Goal: Check status: Check status

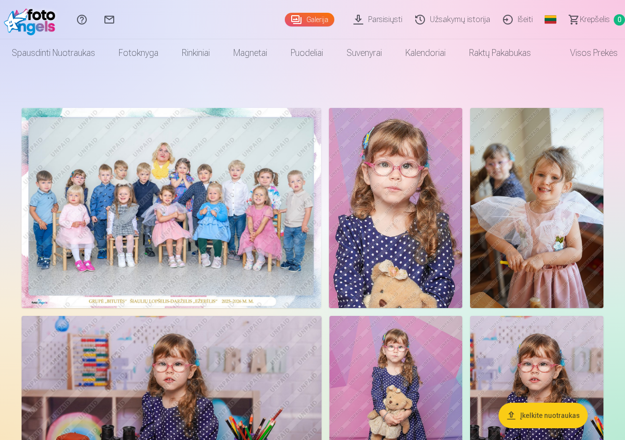
click at [442, 23] on link "Užsakymų istorija" at bounding box center [454, 19] width 88 height 39
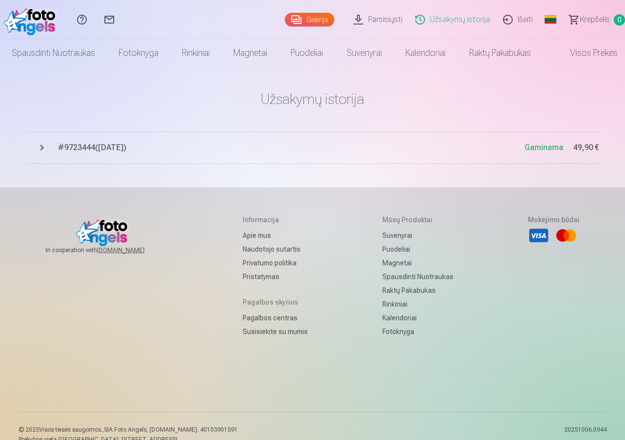
click at [126, 149] on span "# 9723444 ( [DATE] )" at bounding box center [291, 148] width 467 height 12
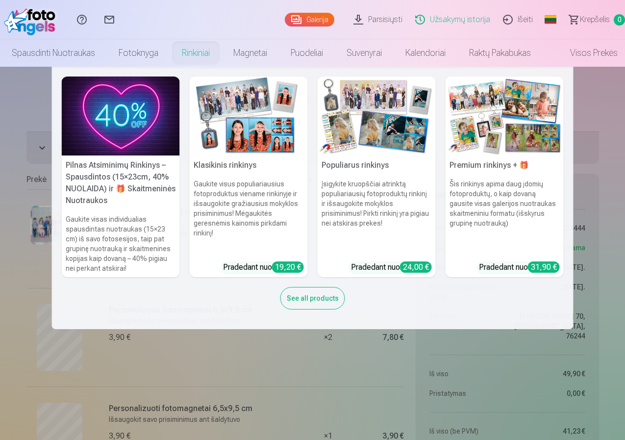
click at [263, 114] on img at bounding box center [249, 115] width 118 height 79
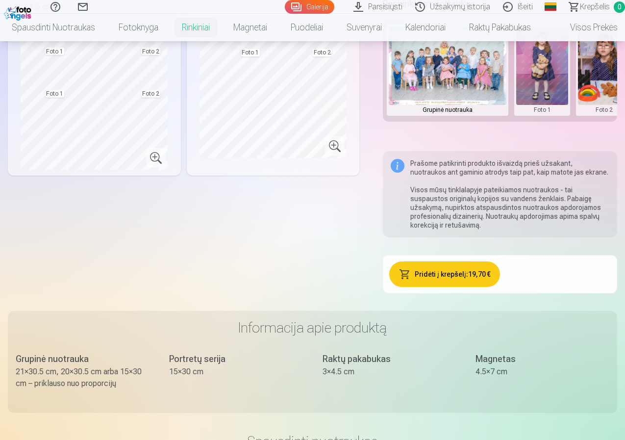
scroll to position [294, 0]
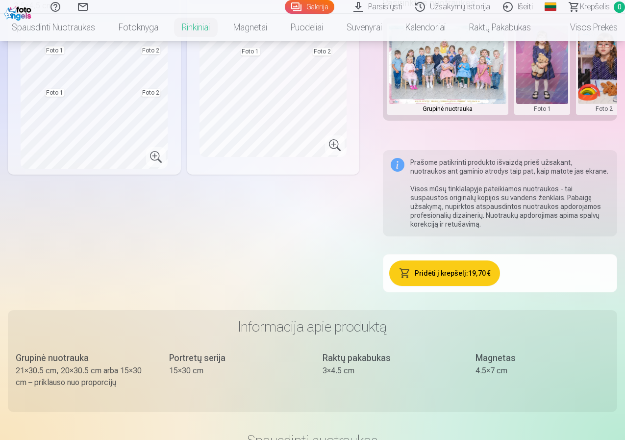
click at [428, 8] on link "Užsakymų istorija" at bounding box center [454, 7] width 88 height 14
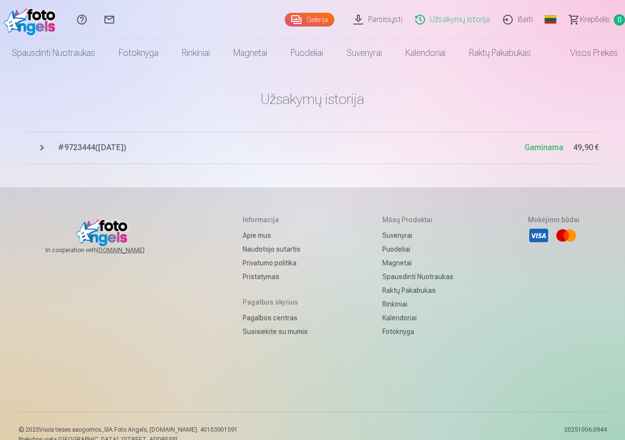
click at [120, 150] on span "# 9723444 ( [DATE] )" at bounding box center [291, 148] width 467 height 12
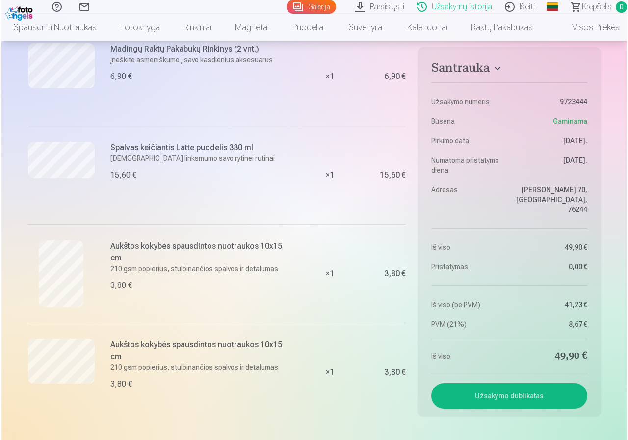
scroll to position [539, 0]
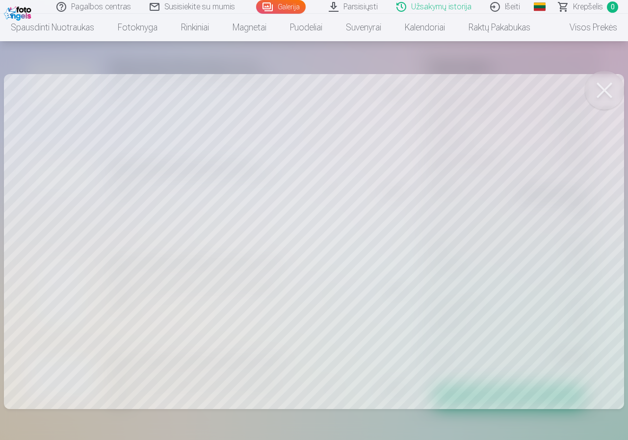
click at [433, 8] on link "Užsakymų istorija" at bounding box center [434, 7] width 94 height 14
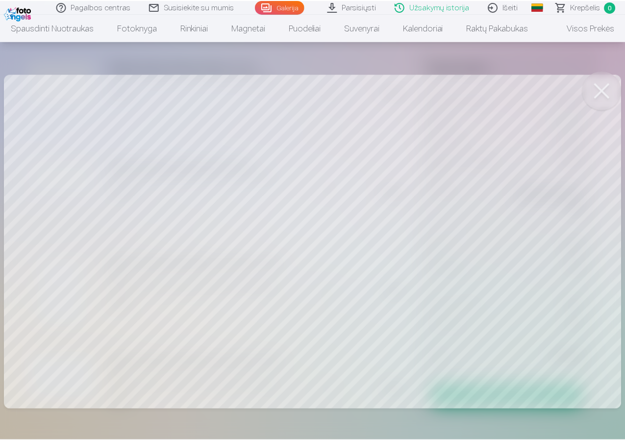
scroll to position [0, 0]
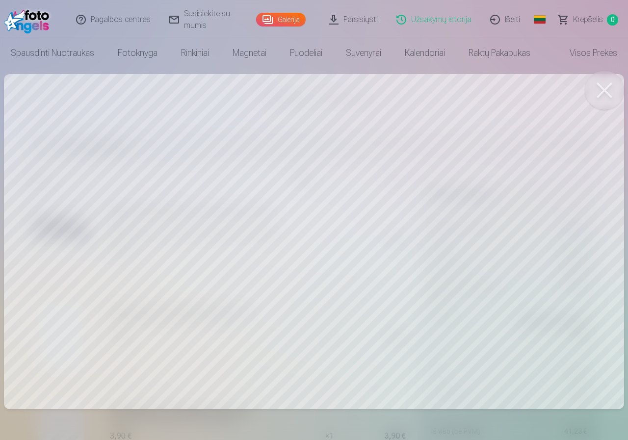
click at [286, 17] on link "Galerija" at bounding box center [281, 20] width 50 height 14
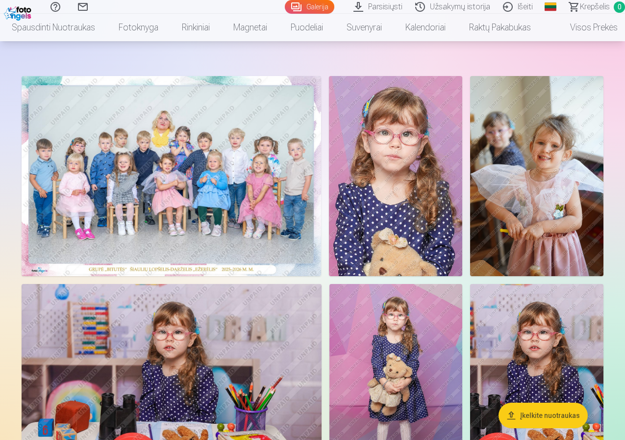
scroll to position [49, 0]
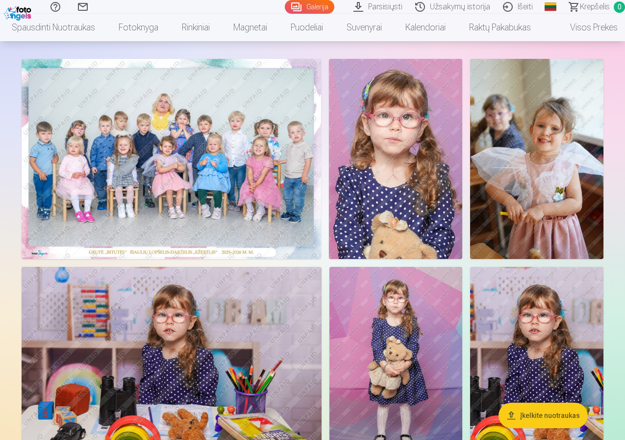
click at [450, 7] on link "Užsakymų istorija" at bounding box center [454, 7] width 88 height 14
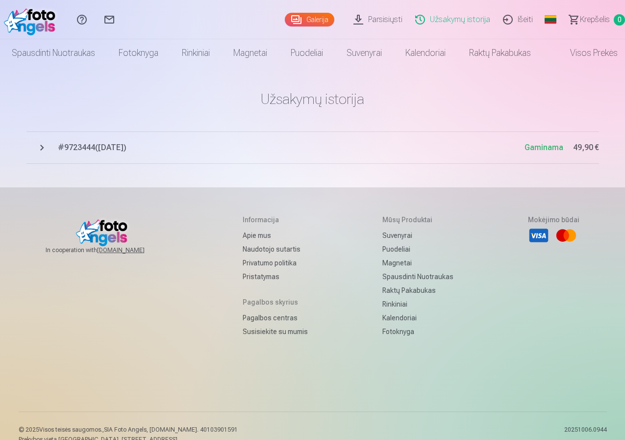
click at [547, 149] on span "Gaminama" at bounding box center [544, 147] width 39 height 9
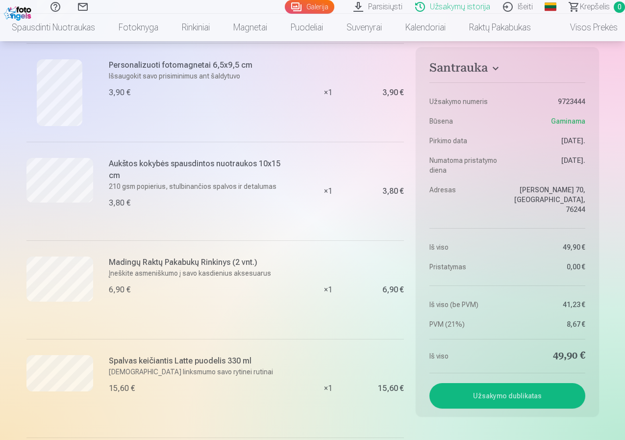
scroll to position [392, 0]
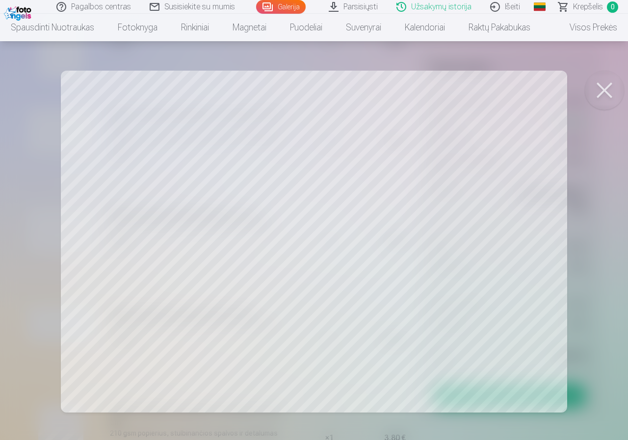
click at [608, 87] on button at bounding box center [603, 90] width 39 height 39
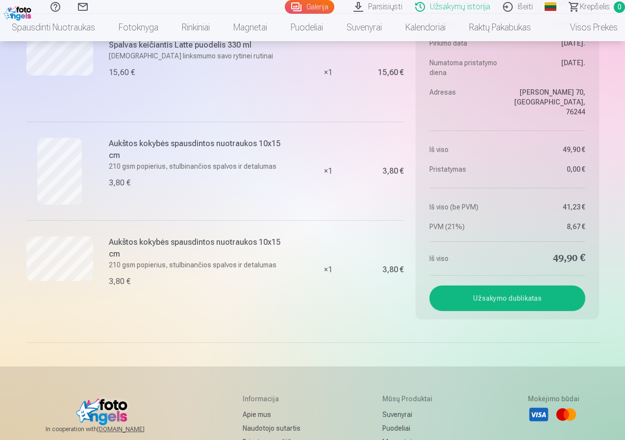
scroll to position [686, 0]
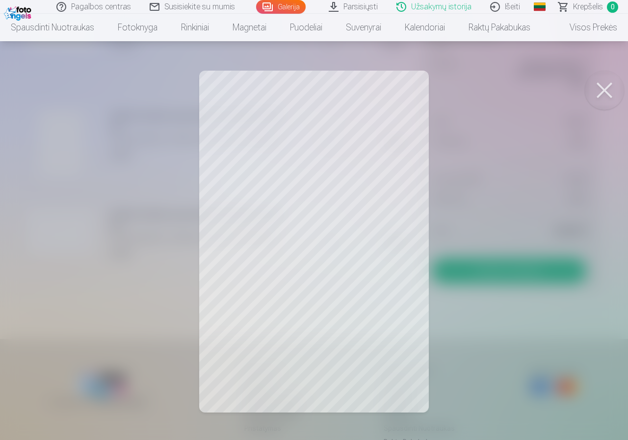
click at [607, 93] on button at bounding box center [603, 90] width 39 height 39
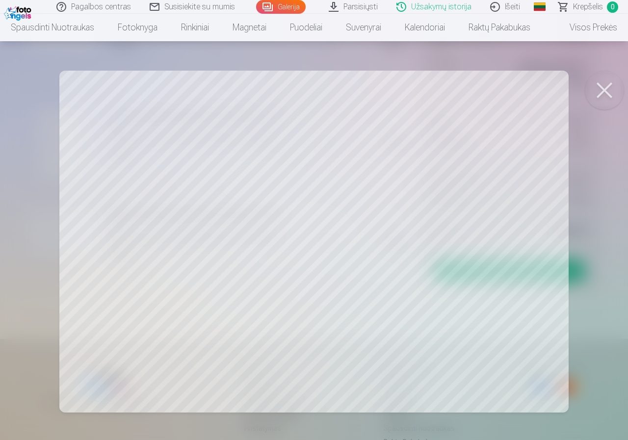
click at [613, 87] on button at bounding box center [603, 90] width 39 height 39
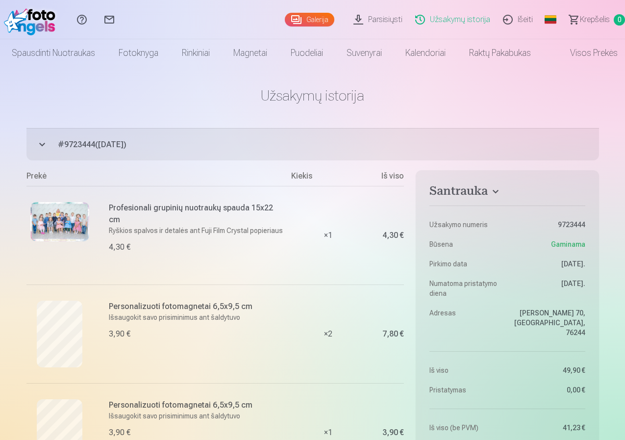
scroll to position [0, 0]
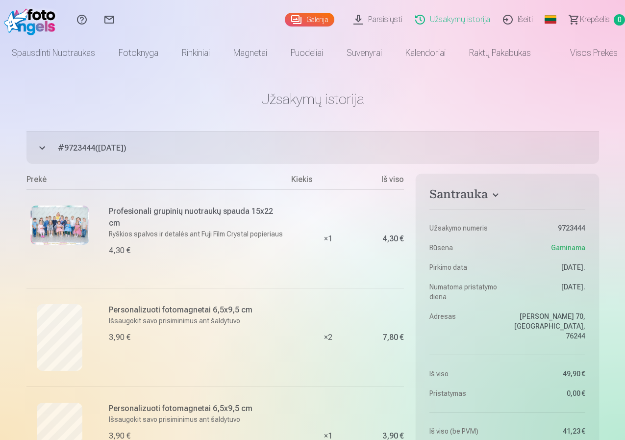
click at [298, 12] on div "Galerija" at bounding box center [312, 19] width 54 height 39
click at [290, 22] on link "Galerija" at bounding box center [310, 20] width 50 height 14
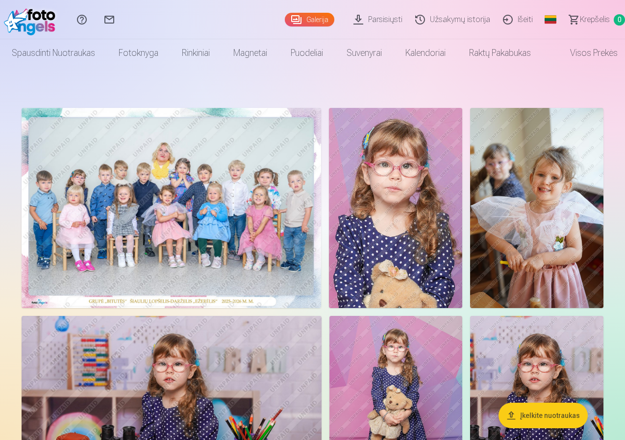
click at [314, 196] on img at bounding box center [172, 208] width 300 height 200
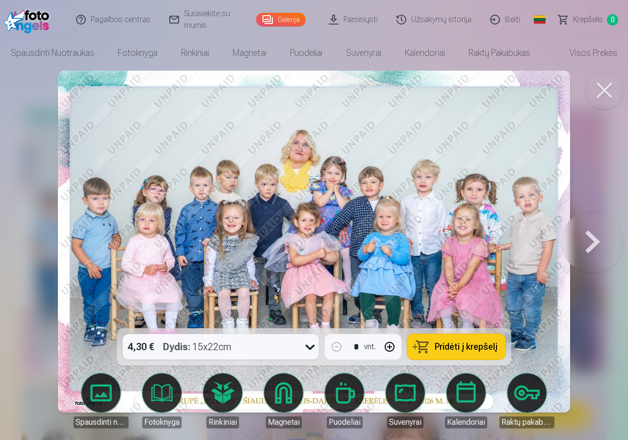
click at [607, 197] on button at bounding box center [592, 241] width 63 height 153
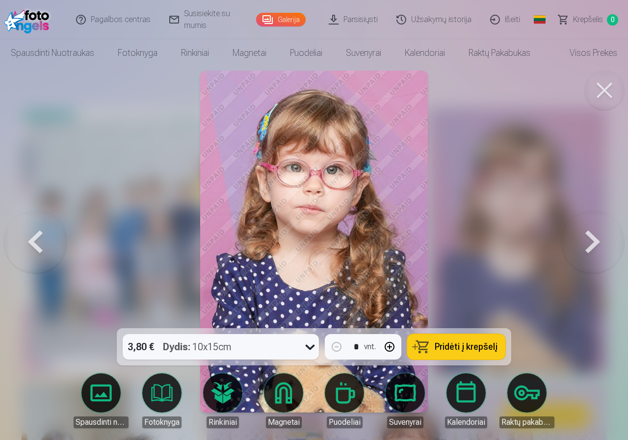
click at [26, 245] on button at bounding box center [35, 241] width 63 height 153
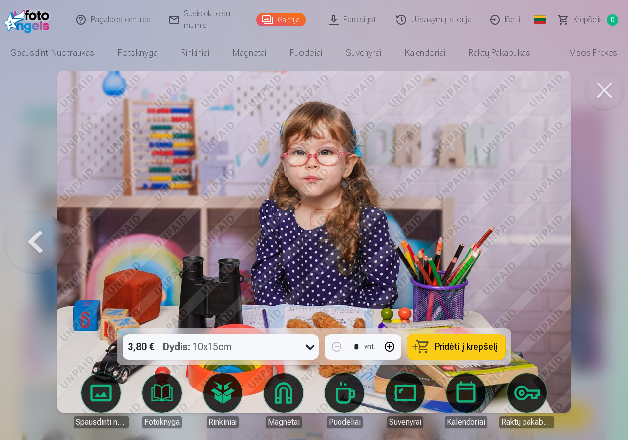
click at [605, 96] on button at bounding box center [603, 90] width 39 height 39
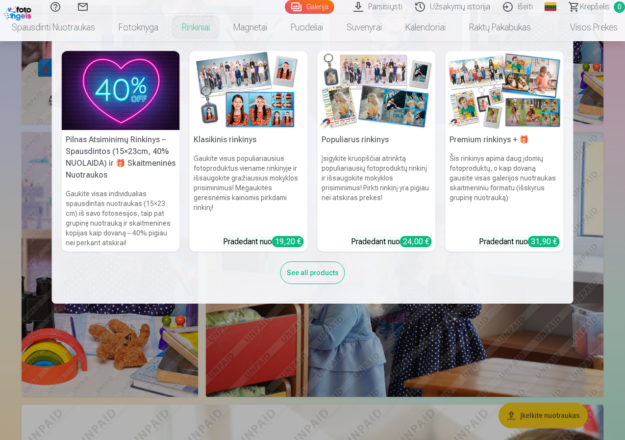
scroll to position [294, 0]
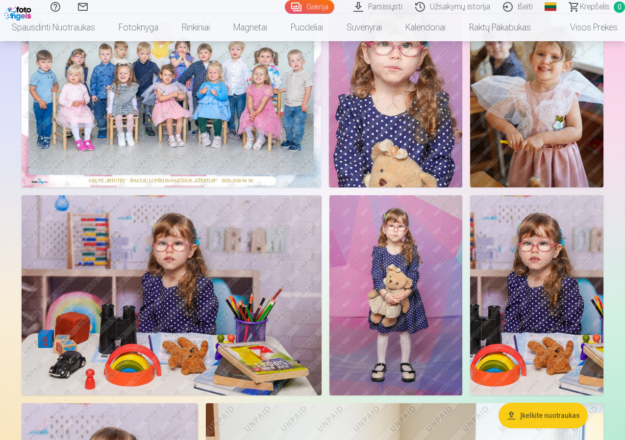
scroll to position [0, 0]
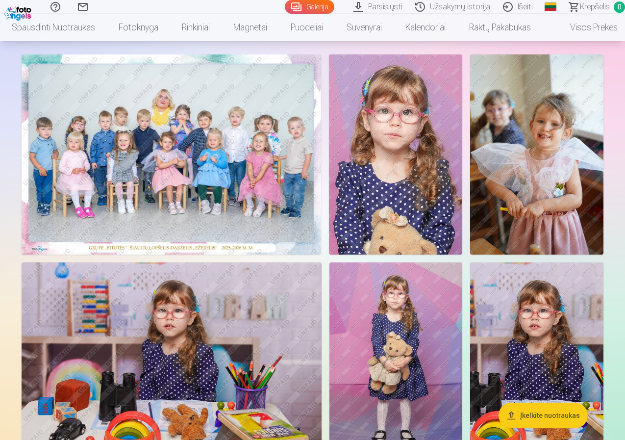
scroll to position [49, 0]
